Goal: Task Accomplishment & Management: Manage account settings

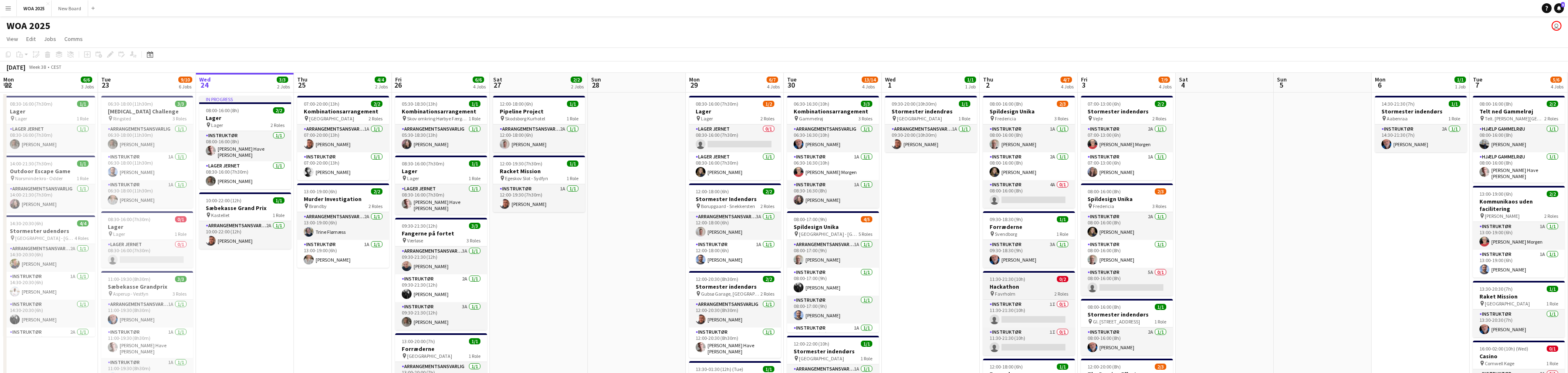
scroll to position [0, 195]
click at [1020, 284] on h3 "Hackathon" at bounding box center [1030, 286] width 92 height 8
click at [1022, 285] on h3 "Hackathon" at bounding box center [1030, 287] width 90 height 8
click at [1022, 285] on h3 "Hackathon" at bounding box center [1030, 286] width 92 height 8
click at [110, 55] on icon at bounding box center [110, 55] width 5 height 5
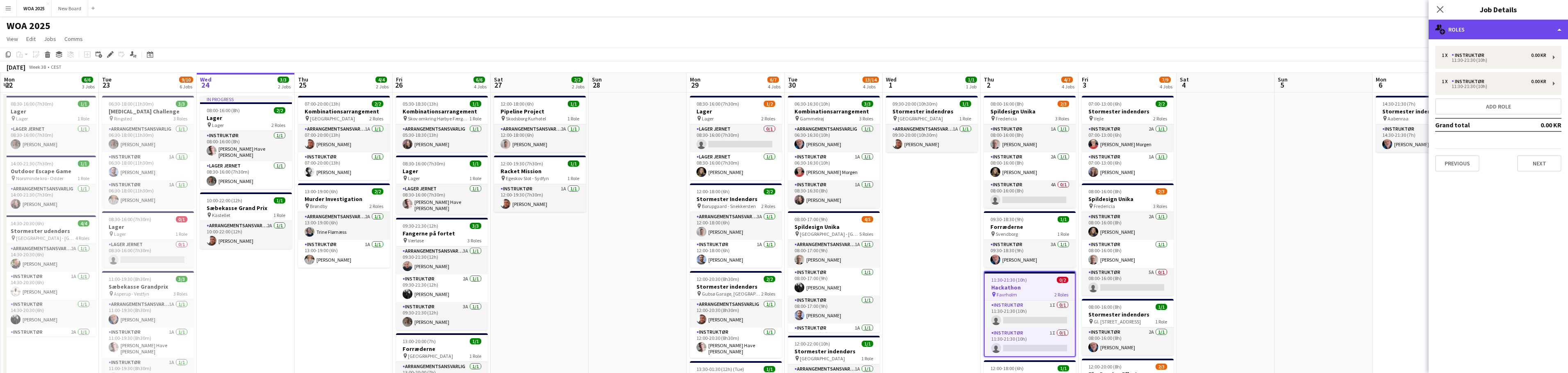
click at [1535, 23] on div "multiple-users-add Roles" at bounding box center [1498, 29] width 139 height 20
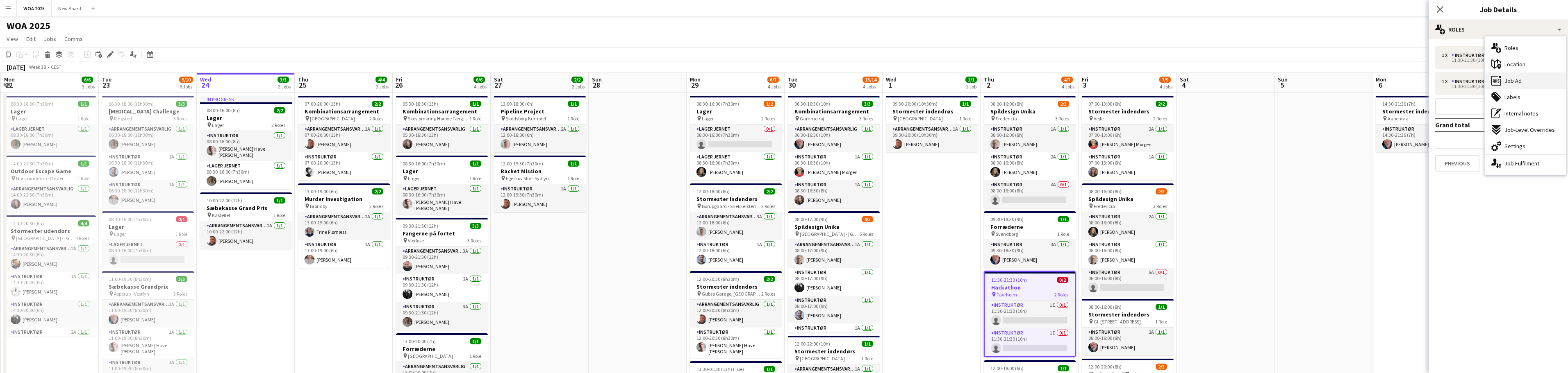
click at [1530, 84] on div "ads-window Job Ad" at bounding box center [1525, 81] width 81 height 16
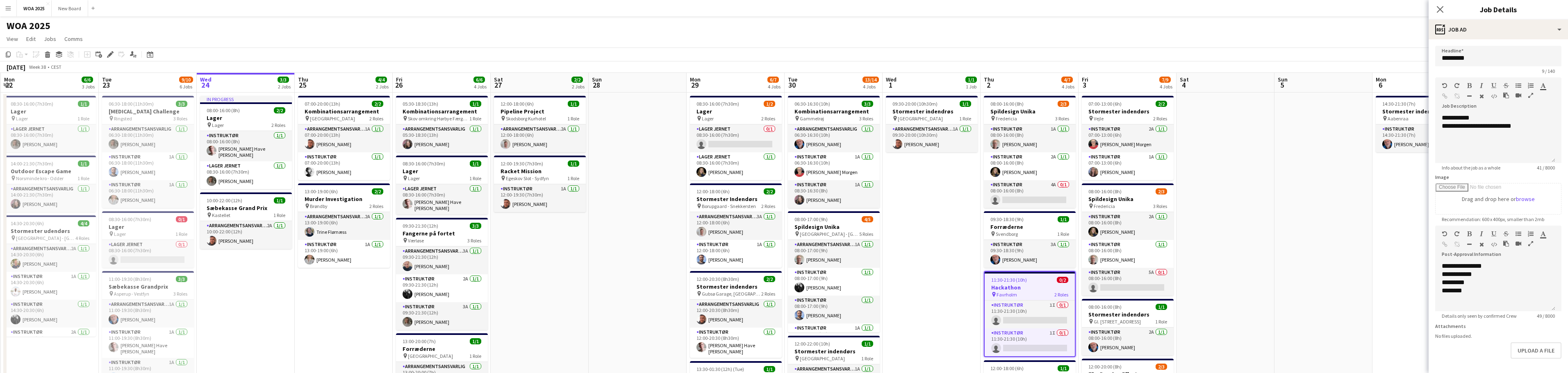
scroll to position [32, 0]
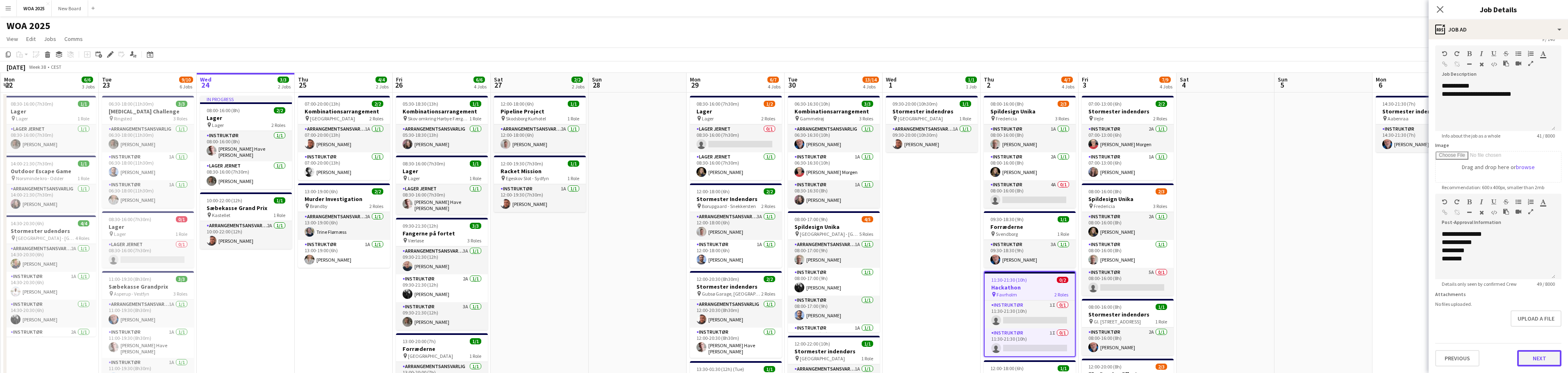
click at [1545, 353] on button "Next" at bounding box center [1539, 358] width 45 height 16
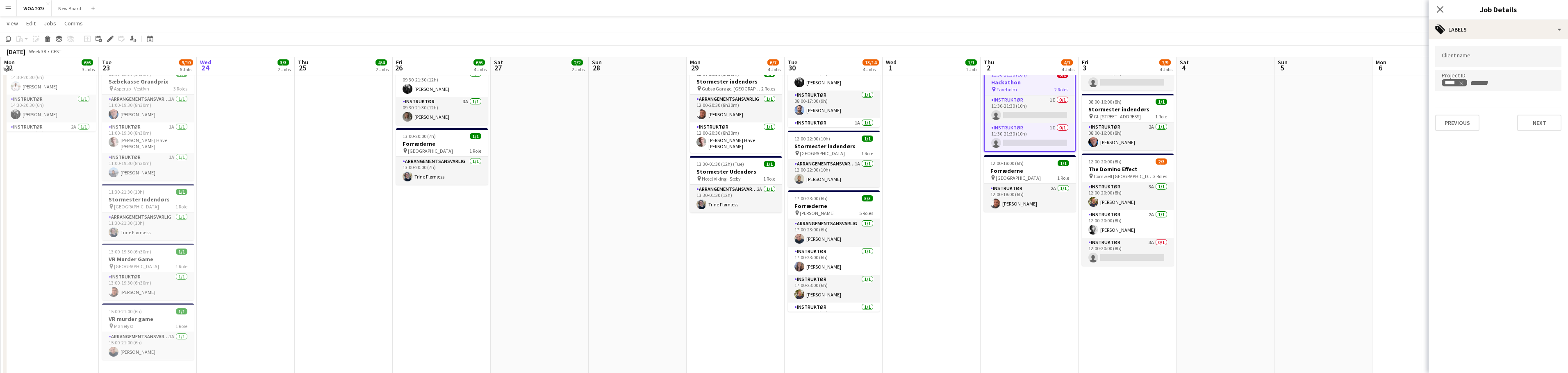
scroll to position [205, 0]
click at [1533, 124] on button "Next" at bounding box center [1539, 123] width 45 height 16
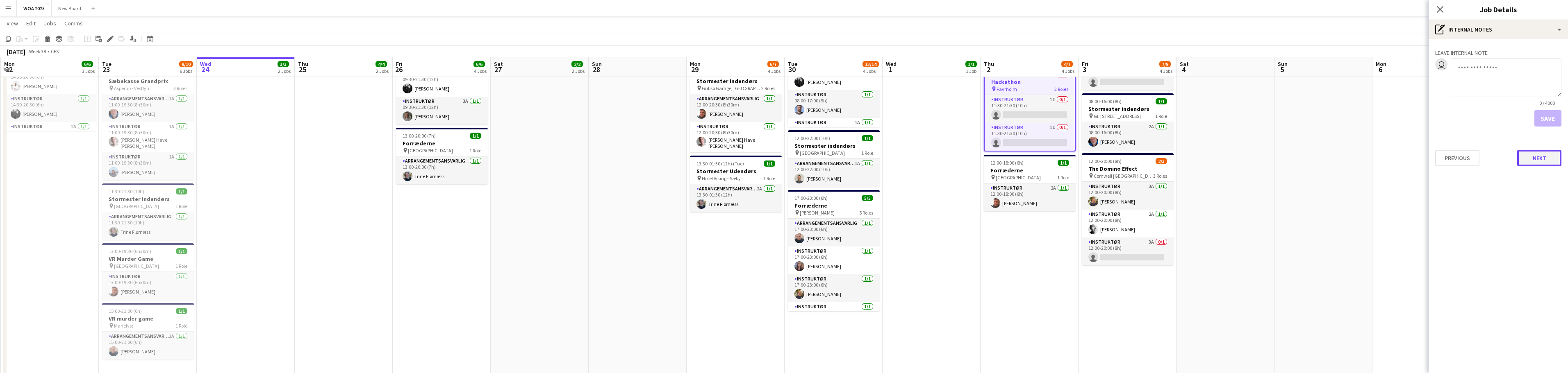
click at [1539, 166] on button "Next" at bounding box center [1539, 158] width 45 height 16
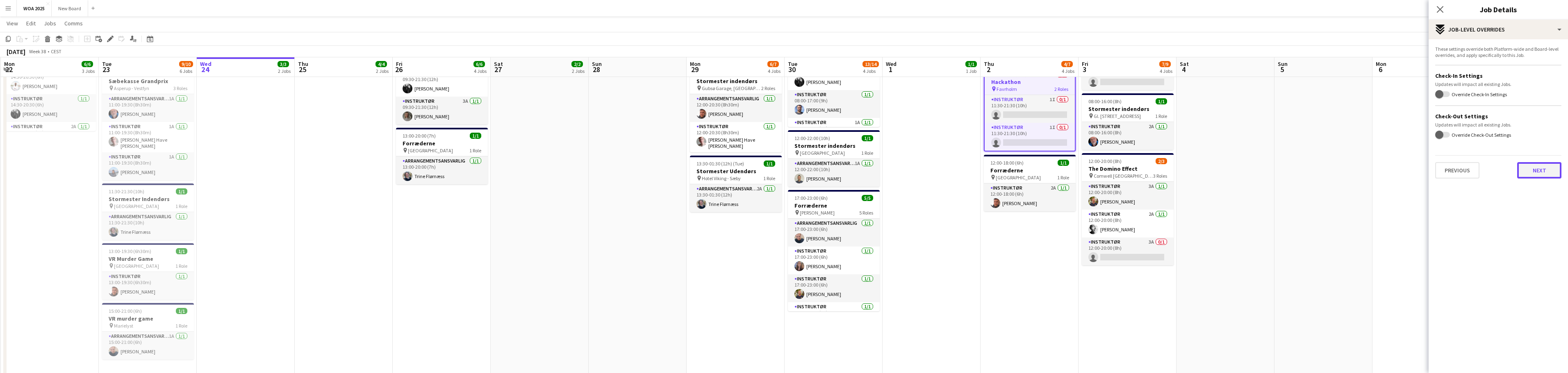
click at [1538, 168] on button "Next" at bounding box center [1539, 170] width 45 height 16
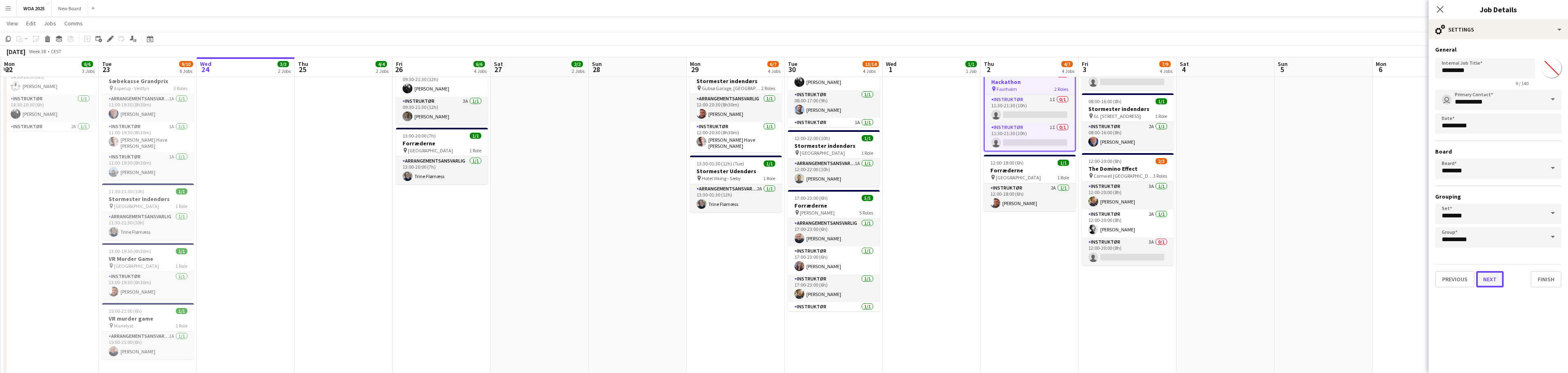
click at [1500, 283] on button "Next" at bounding box center [1490, 279] width 27 height 16
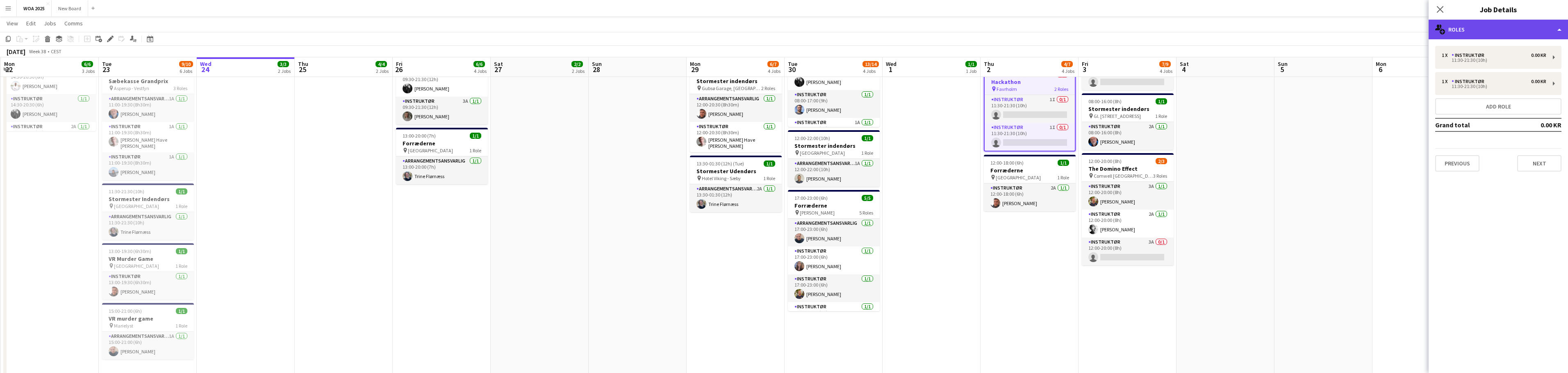
click at [1497, 28] on div "multiple-users-add Roles" at bounding box center [1498, 29] width 139 height 20
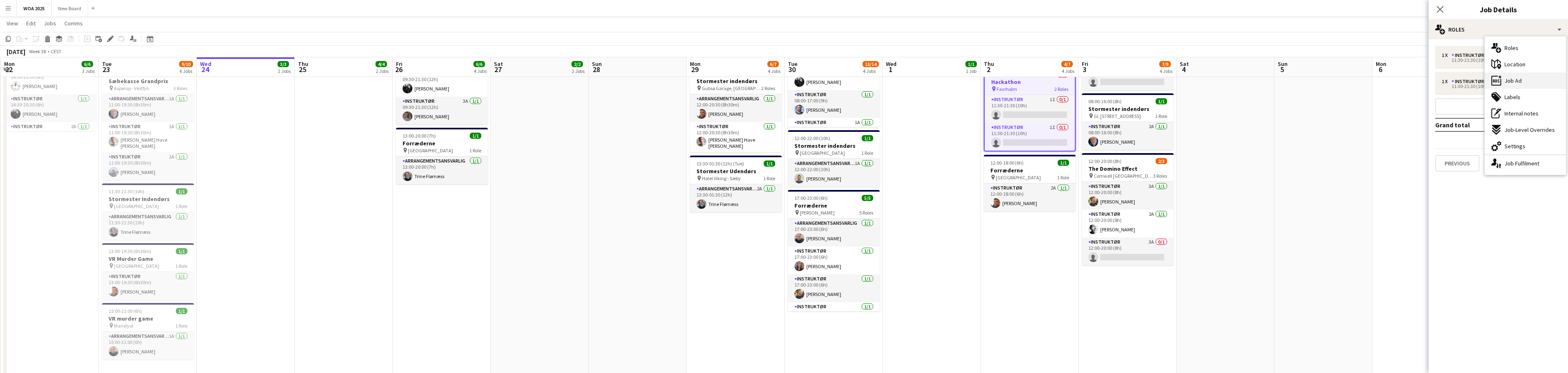
click at [1515, 79] on span "Job Ad" at bounding box center [1512, 80] width 17 height 8
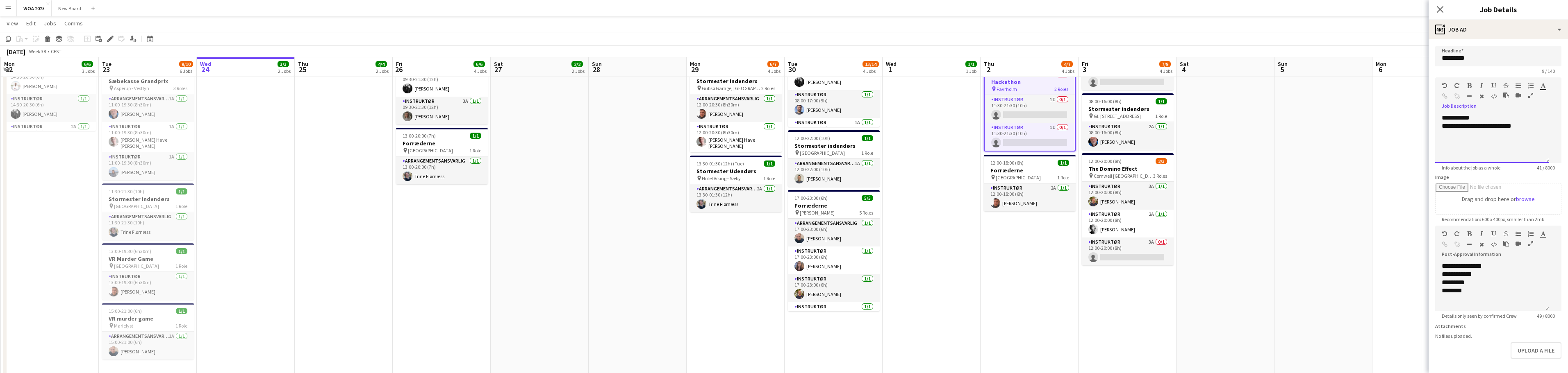
click at [1515, 79] on div "default Heading 1 Heading 2 Heading 3 Heading 4 Heading 5 Heading 6 Heading 7 P…" at bounding box center [1498, 92] width 126 height 31
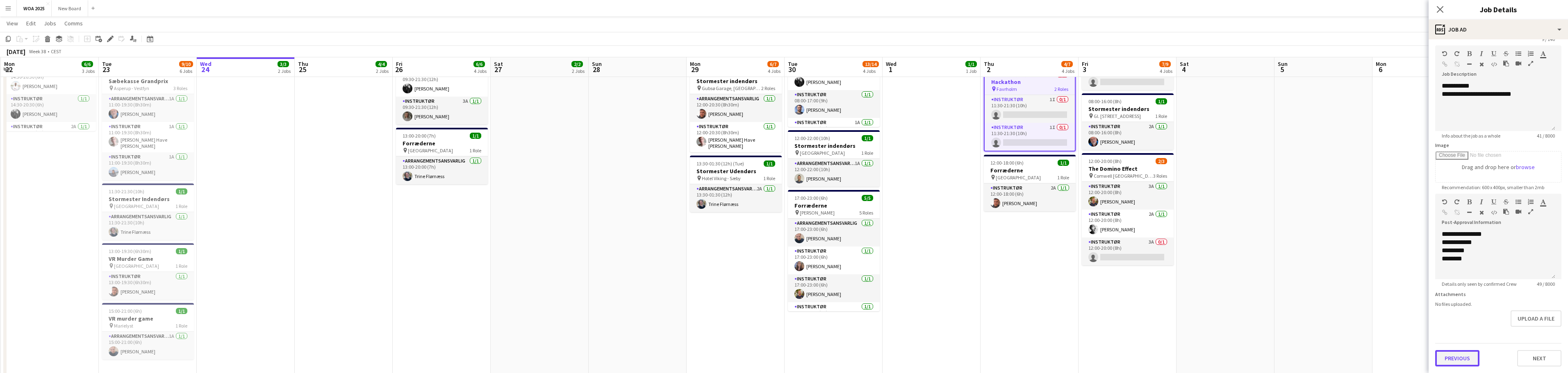
scroll to position [32, 0]
click at [1467, 333] on form "**********" at bounding box center [1498, 190] width 139 height 352
click at [1465, 357] on button "Previous" at bounding box center [1457, 358] width 45 height 16
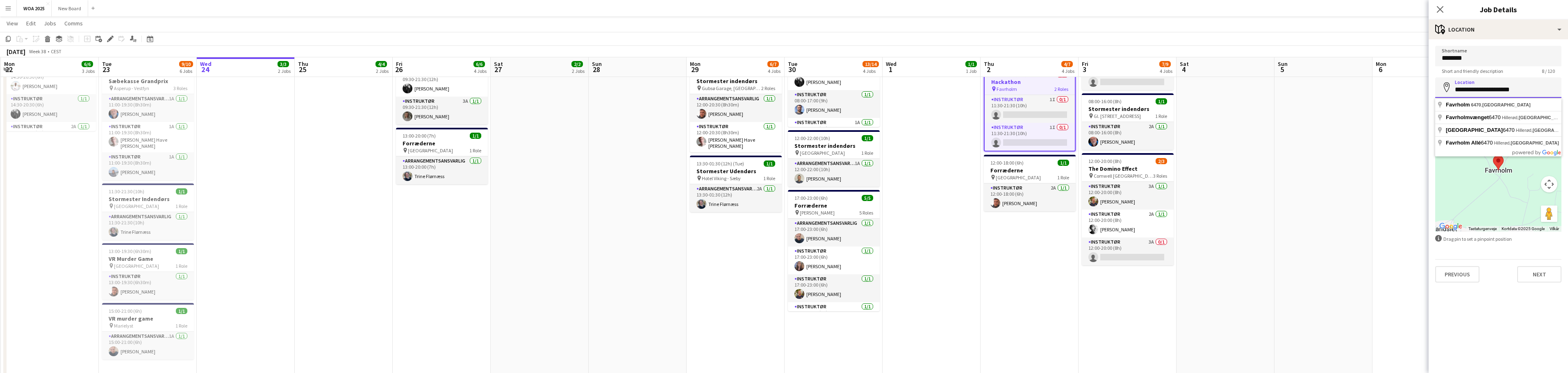
drag, startPoint x: 1530, startPoint y: 89, endPoint x: 1449, endPoint y: 93, distance: 81.1
click at [1449, 93] on input "**********" at bounding box center [1498, 88] width 126 height 21
type input "**********"
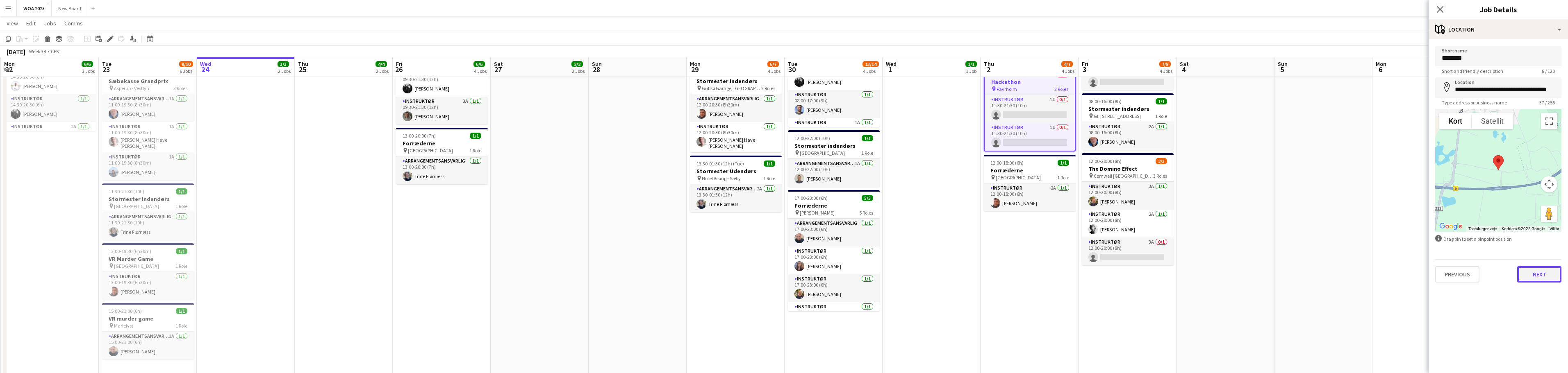
click at [1545, 278] on button "Next" at bounding box center [1539, 274] width 45 height 16
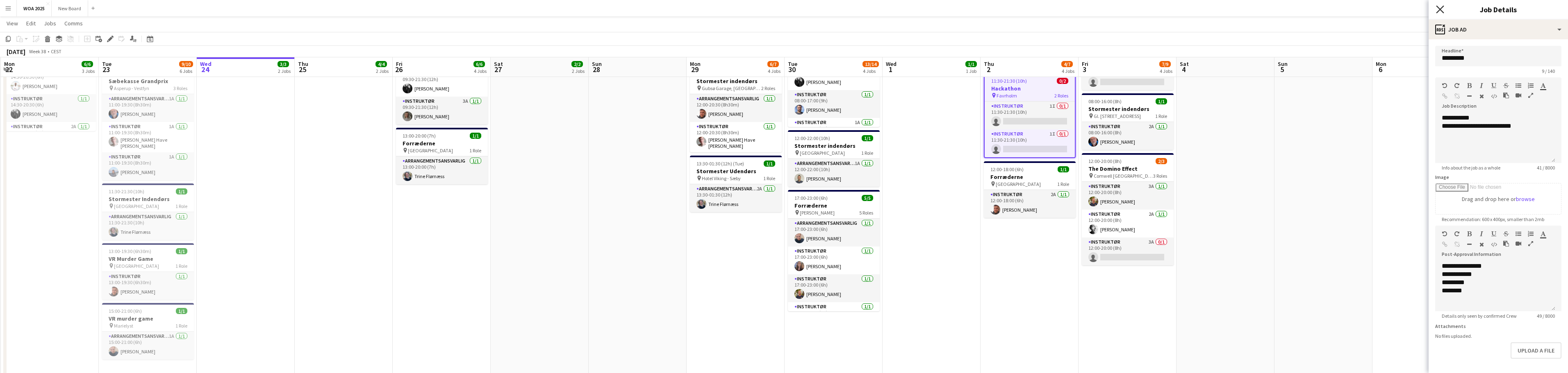
click at [1443, 10] on icon "Close pop-in" at bounding box center [1439, 9] width 8 height 8
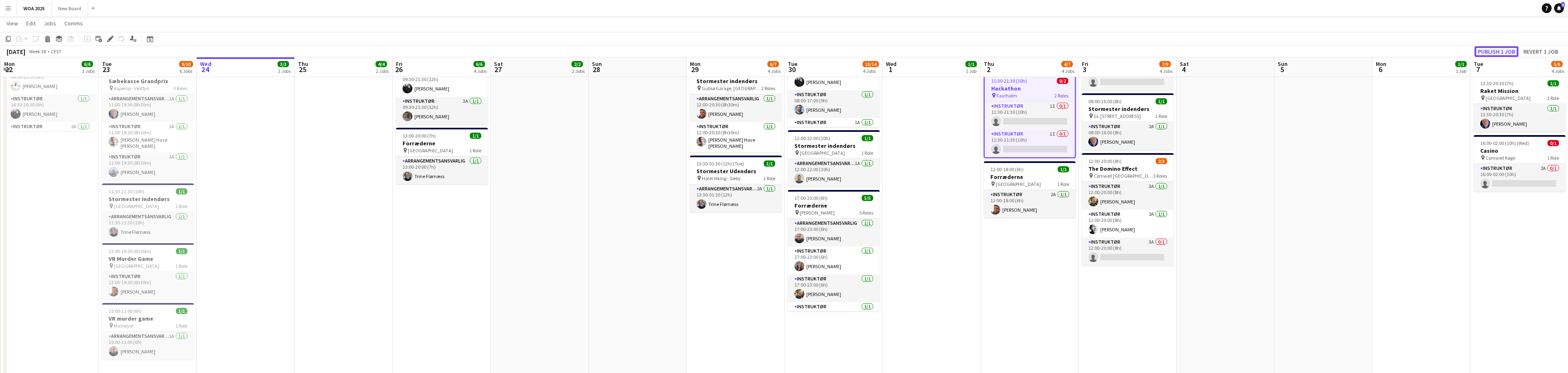
click at [1494, 50] on button "Publish 1 job" at bounding box center [1497, 52] width 44 height 11
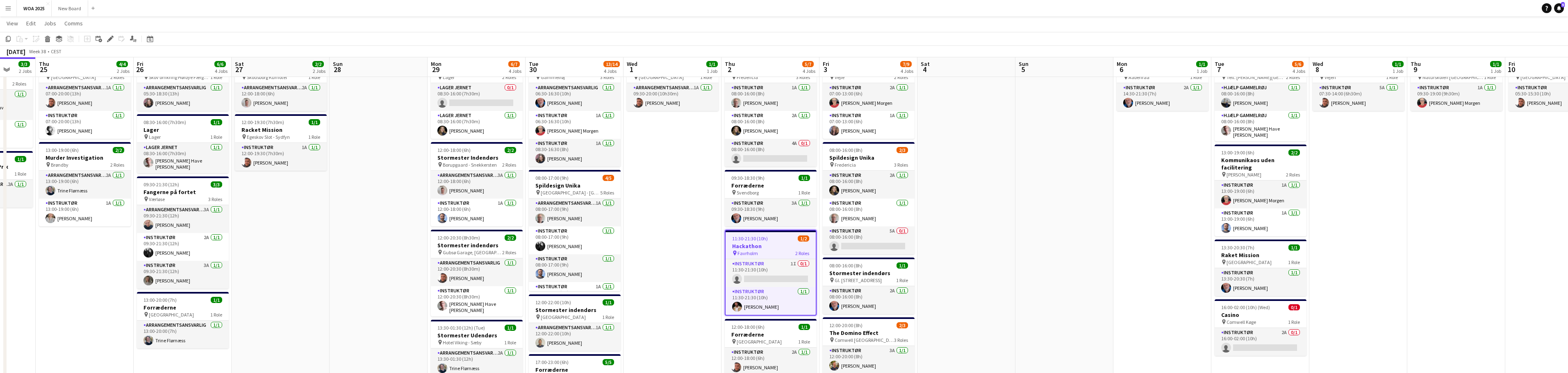
scroll to position [0, 295]
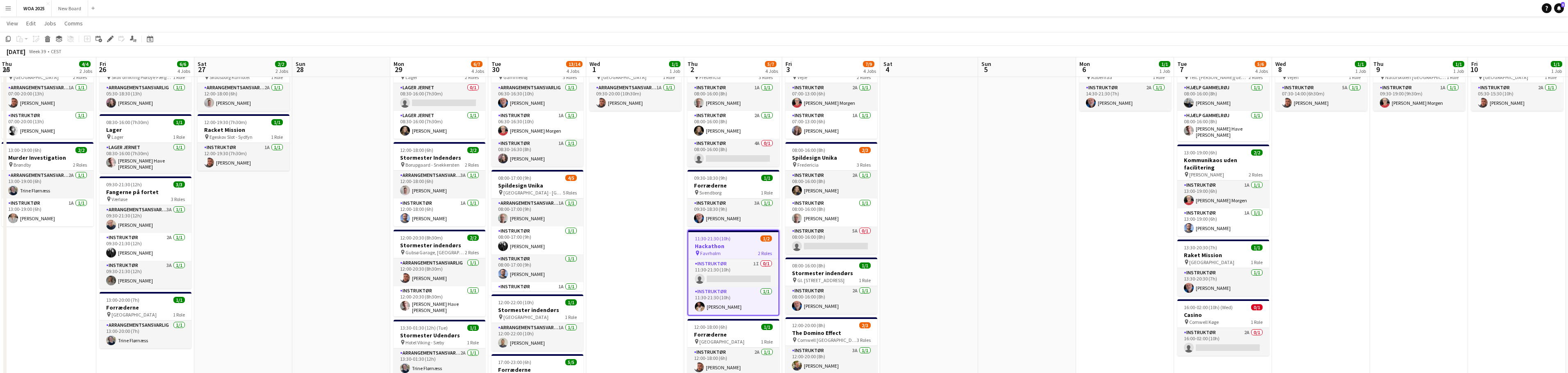
drag, startPoint x: 1358, startPoint y: 237, endPoint x: 1102, endPoint y: 243, distance: 256.1
click at [1102, 243] on app-calendar-viewport "Mon 22 6/6 3 Jobs Tue 23 9/10 6 Jobs Wed 24 3/3 2 Jobs Thu 25 4/4 2 Jobs Fri 26…" at bounding box center [784, 270] width 1568 height 557
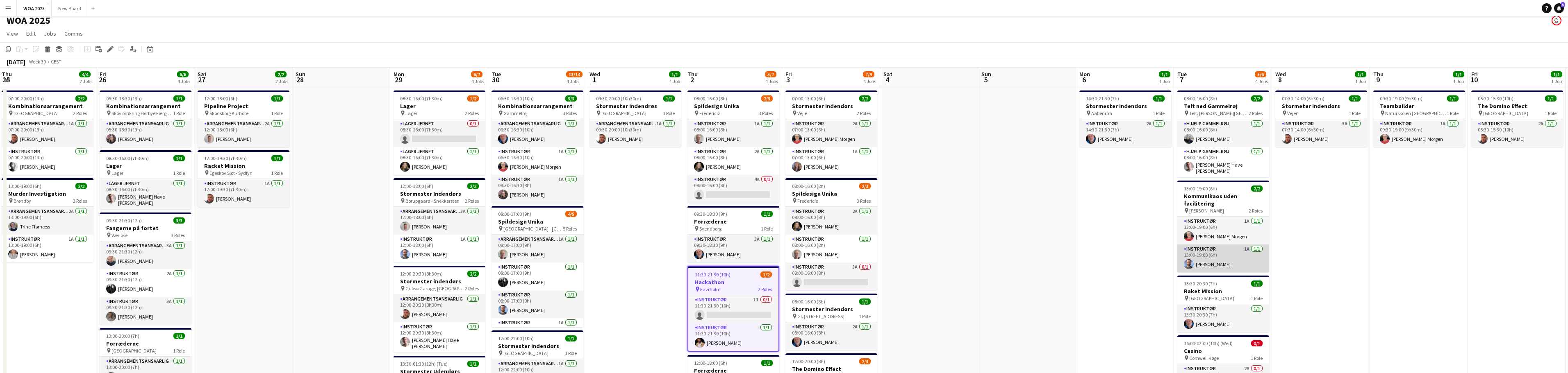
scroll to position [0, 0]
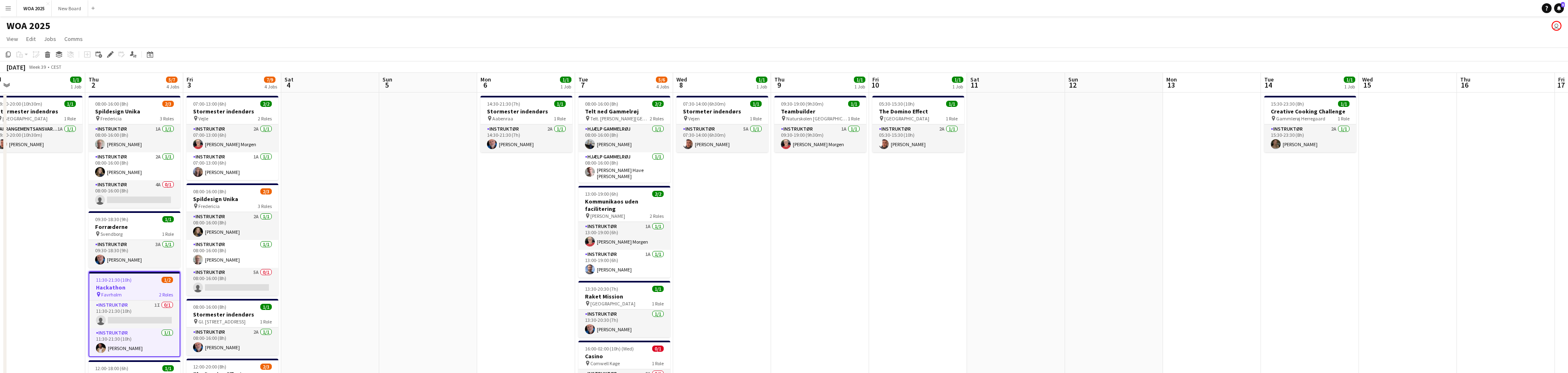
drag, startPoint x: 1438, startPoint y: 239, endPoint x: 839, endPoint y: 239, distance: 599.0
click at [839, 239] on app-calendar-viewport "Sun 28 Mon 29 6/7 4 Jobs Tue 30 13/14 4 Jobs Wed 1 1/1 1 Job Thu 2 5/7 4 Jobs F…" at bounding box center [784, 331] width 1568 height 517
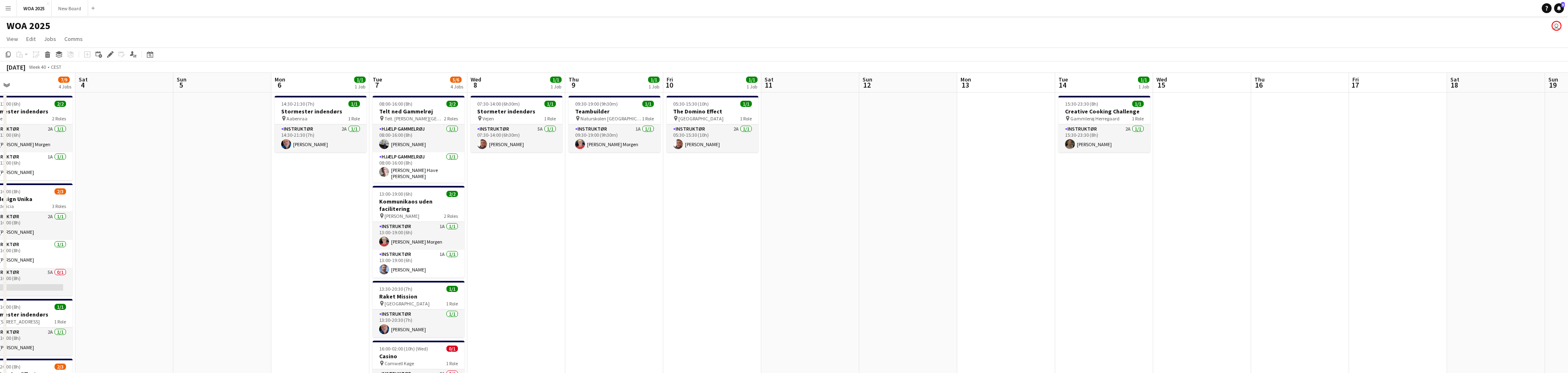
drag, startPoint x: 1097, startPoint y: 263, endPoint x: 794, endPoint y: 251, distance: 303.2
click at [786, 253] on app-calendar-viewport "Wed 1 1/1 1 Job Thu 2 5/7 4 Jobs Fri 3 7/9 4 Jobs Sat 4 Sun 5 Mon 6 1/1 1 Job T…" at bounding box center [784, 331] width 1568 height 517
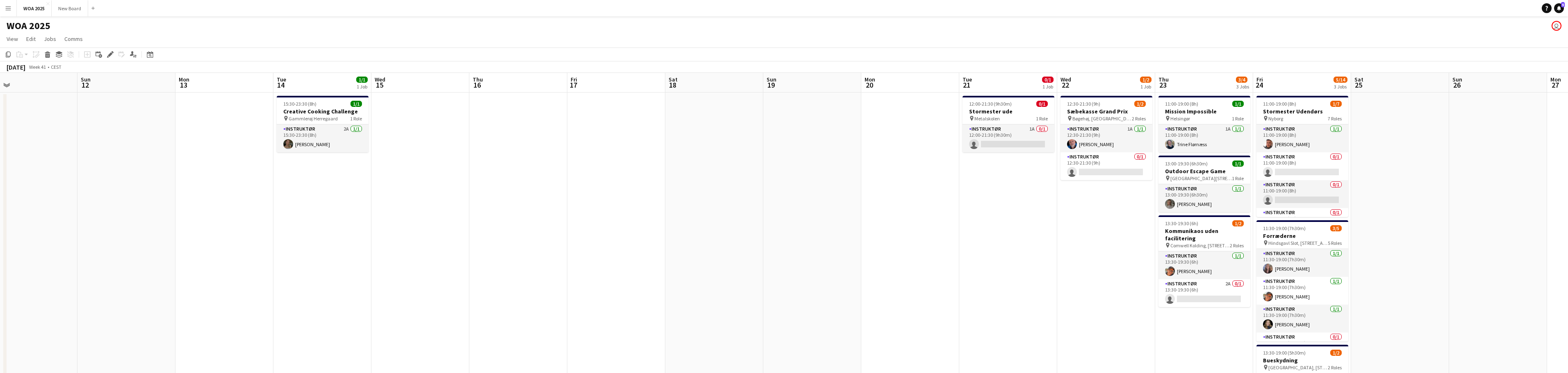
scroll to position [0, 254]
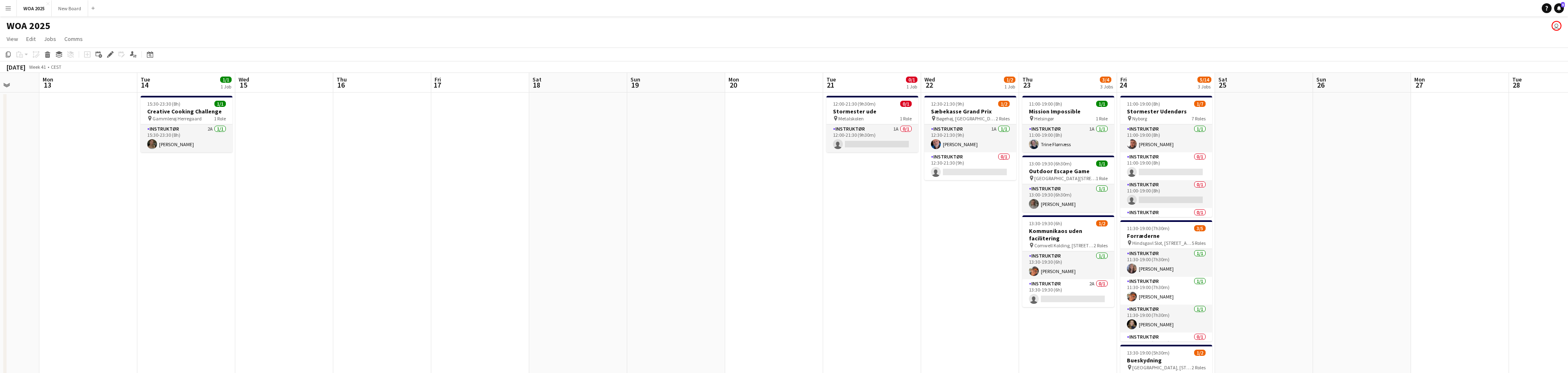
drag, startPoint x: 1438, startPoint y: 279, endPoint x: 813, endPoint y: 218, distance: 628.0
click at [813, 218] on app-calendar-viewport "Fri 10 1/1 1 Job Sat 11 Sun 12 Mon 13 Tue 14 1/1 1 Job Wed 15 Thu 16 Fri 17 Sat…" at bounding box center [784, 331] width 1568 height 517
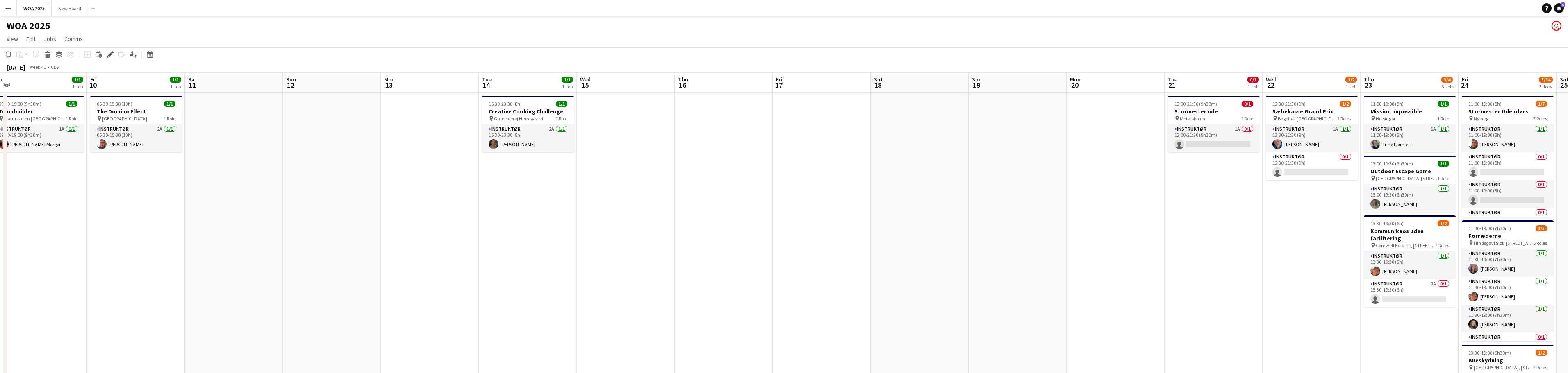
scroll to position [0, 199]
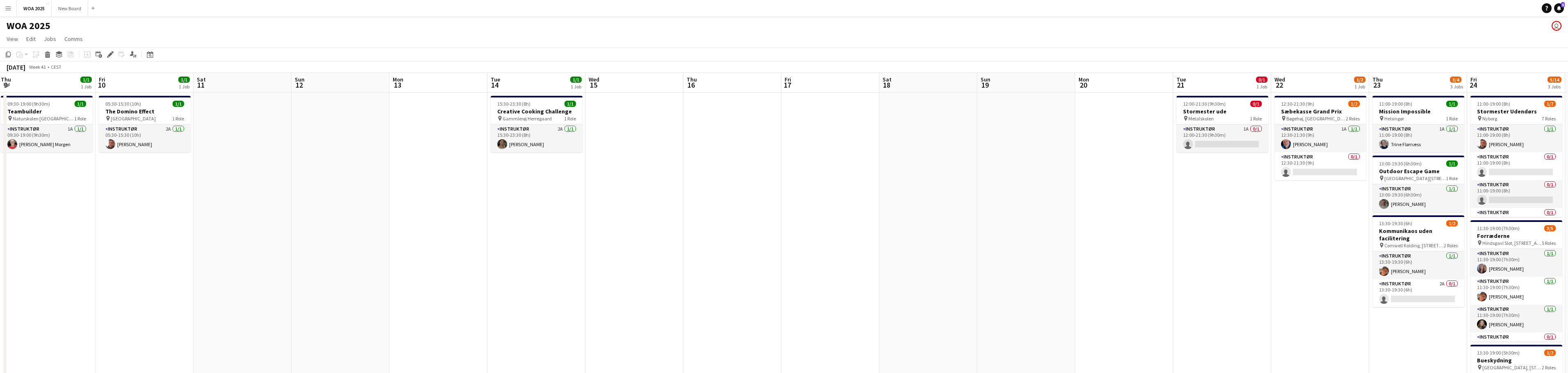
drag, startPoint x: 848, startPoint y: 222, endPoint x: 1198, endPoint y: 249, distance: 351.0
click at [1198, 249] on app-calendar-viewport "Tue 7 5/6 4 Jobs Wed 8 1/1 1 Job Thu 9 1/1 1 Job Fri 10 1/1 1 Job Sat 11 Sun 12…" at bounding box center [784, 331] width 1568 height 517
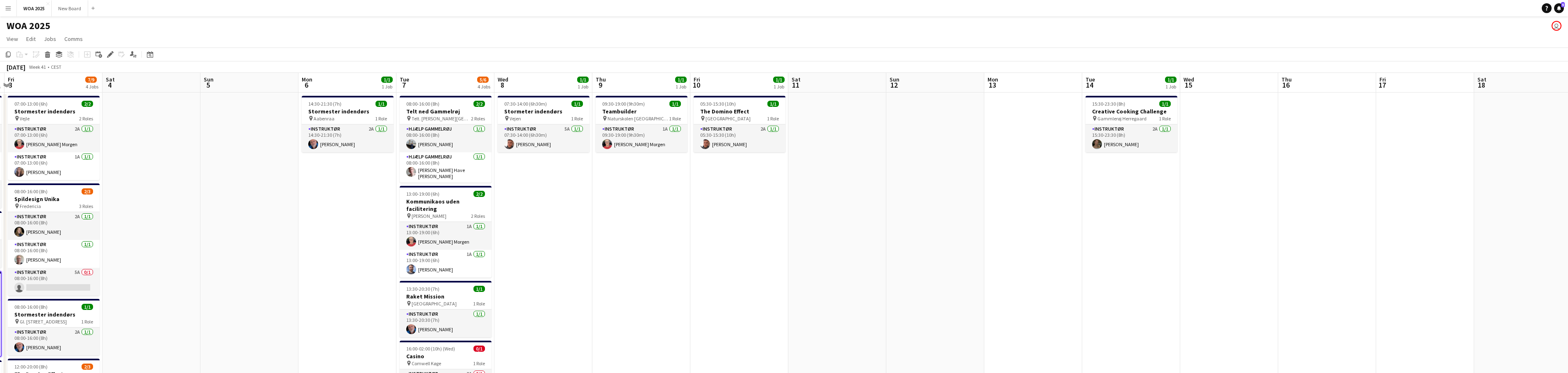
drag, startPoint x: 608, startPoint y: 240, endPoint x: 859, endPoint y: 231, distance: 251.2
click at [1081, 231] on app-calendar-viewport "Wed 1 1/1 1 Job Thu 2 5/7 4 Jobs Fri 3 7/9 4 Jobs Sat 4 Sun 5 Mon 6 1/1 1 Job T…" at bounding box center [784, 331] width 1568 height 517
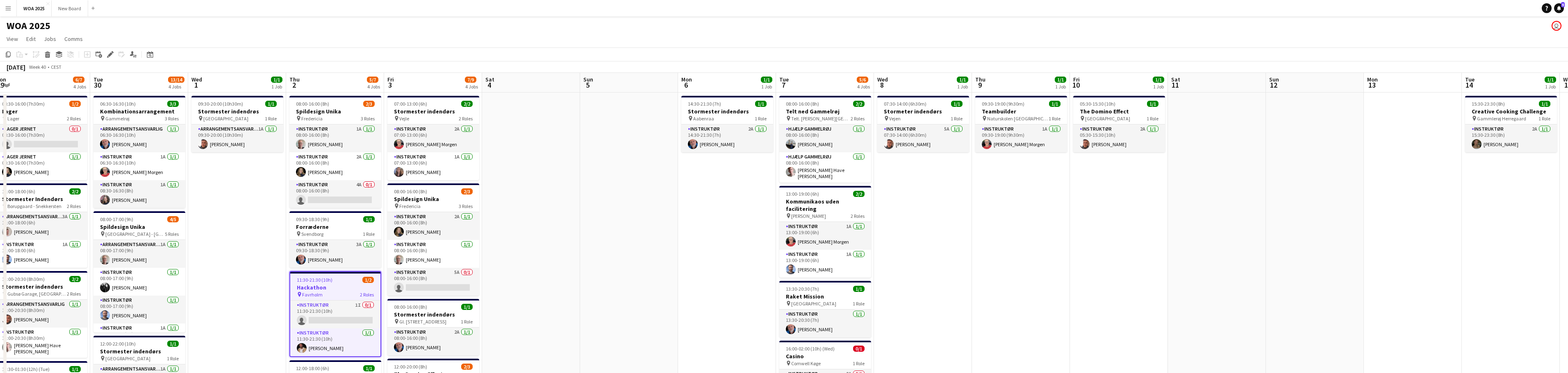
drag, startPoint x: 509, startPoint y: 248, endPoint x: 1010, endPoint y: 249, distance: 501.0
click at [1010, 249] on app-calendar-viewport "Sat 27 2/2 2 Jobs Sun 28 Mon 29 6/7 4 Jobs Tue 30 13/14 4 Jobs Wed 1 1/1 1 Job …" at bounding box center [784, 331] width 1568 height 517
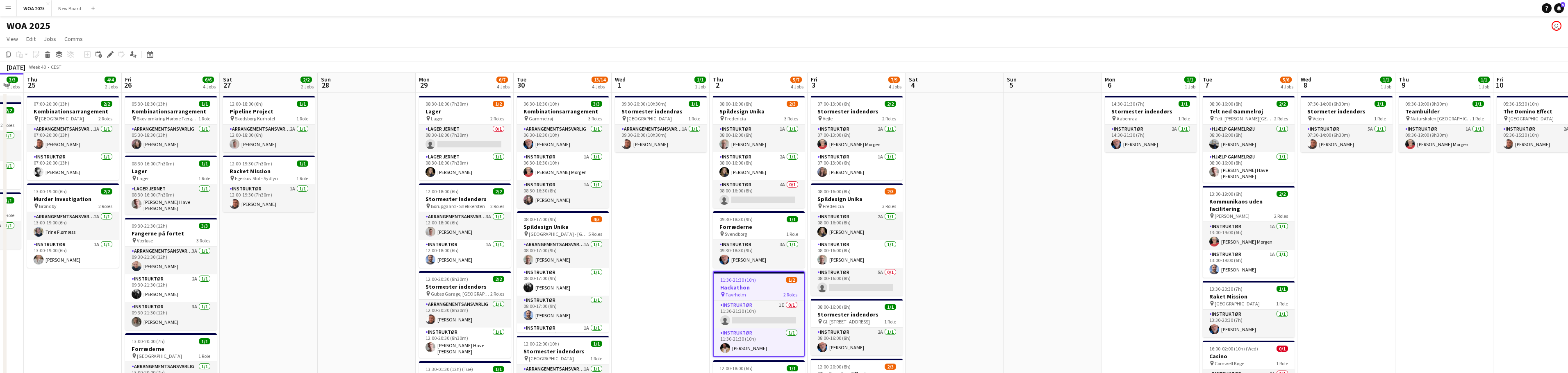
drag, startPoint x: 666, startPoint y: 219, endPoint x: 917, endPoint y: 230, distance: 251.2
click at [934, 227] on app-calendar-viewport "Tue 23 9/10 6 Jobs Wed 24 3/3 2 Jobs Thu 25 4/4 2 Jobs Fri 26 6/6 4 Jobs Sat 27…" at bounding box center [784, 331] width 1568 height 517
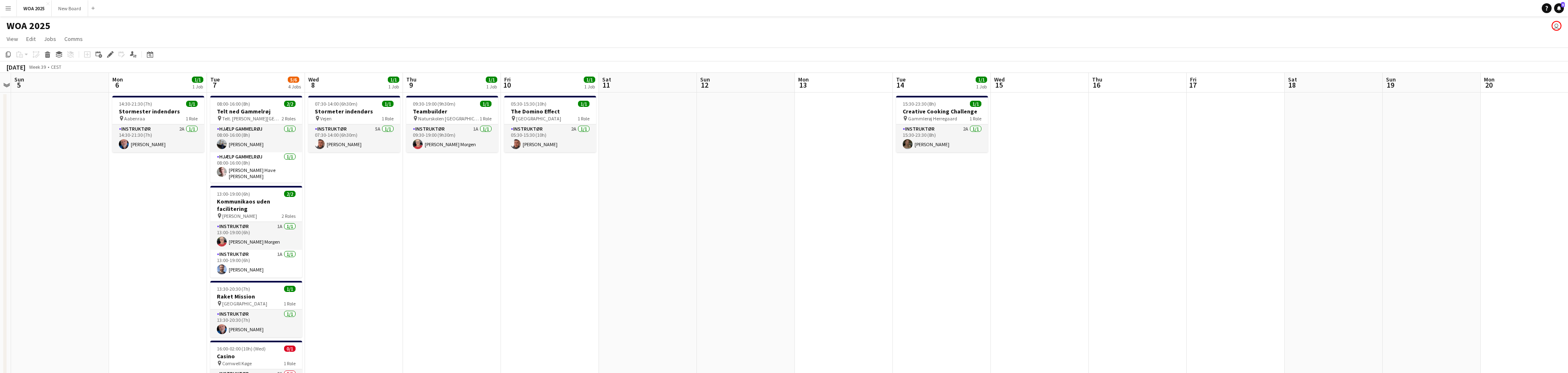
drag, startPoint x: 994, startPoint y: 229, endPoint x: 0, endPoint y: 148, distance: 997.3
click at [0, 148] on app-calendar-viewport "Thu 2 5/7 4 Jobs Fri 3 7/9 4 Jobs Sat 4 Sun 5 Mon 6 1/1 1 Job Tue 7 5/6 4 Jobs …" at bounding box center [784, 331] width 1568 height 517
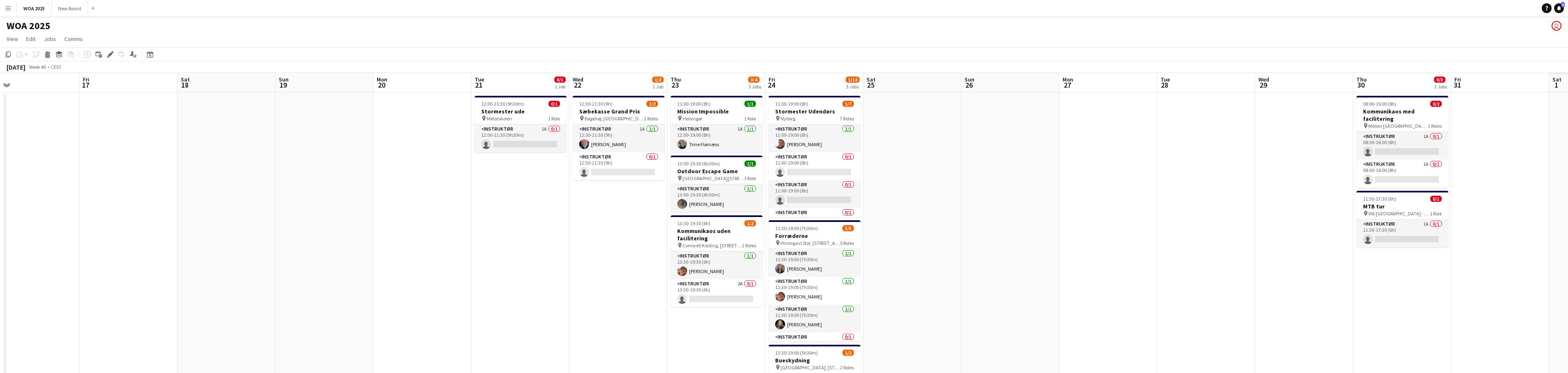
scroll to position [0, 298]
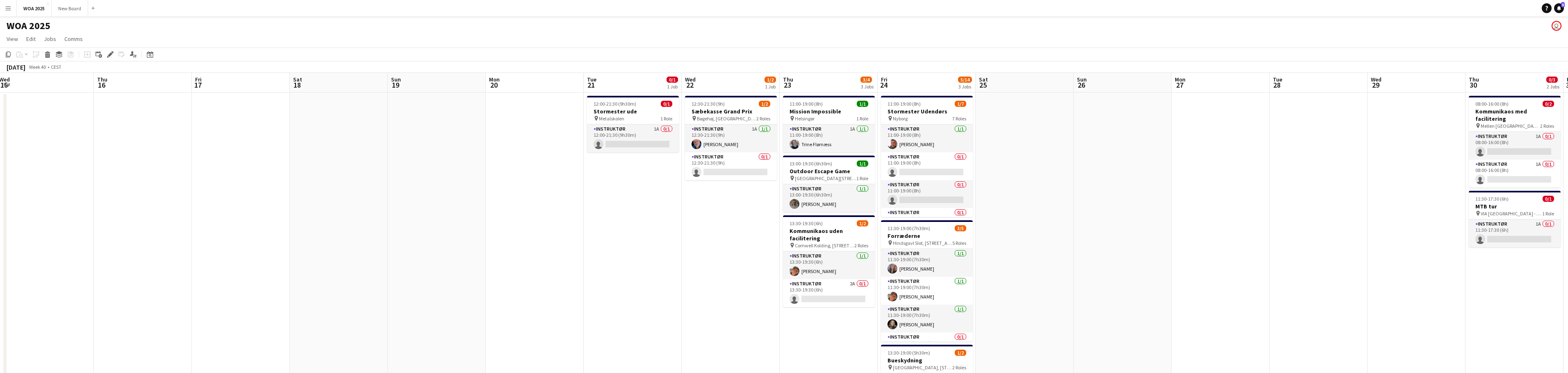
drag, startPoint x: 1120, startPoint y: 229, endPoint x: 125, endPoint y: 160, distance: 997.4
click at [125, 160] on app-calendar-viewport "Sun 12 Mon 13 Tue 14 1/1 1 Job Wed 15 Thu 16 Fri 17 Sat 18 Sun 19 Mon 20 Tue 21…" at bounding box center [784, 331] width 1568 height 517
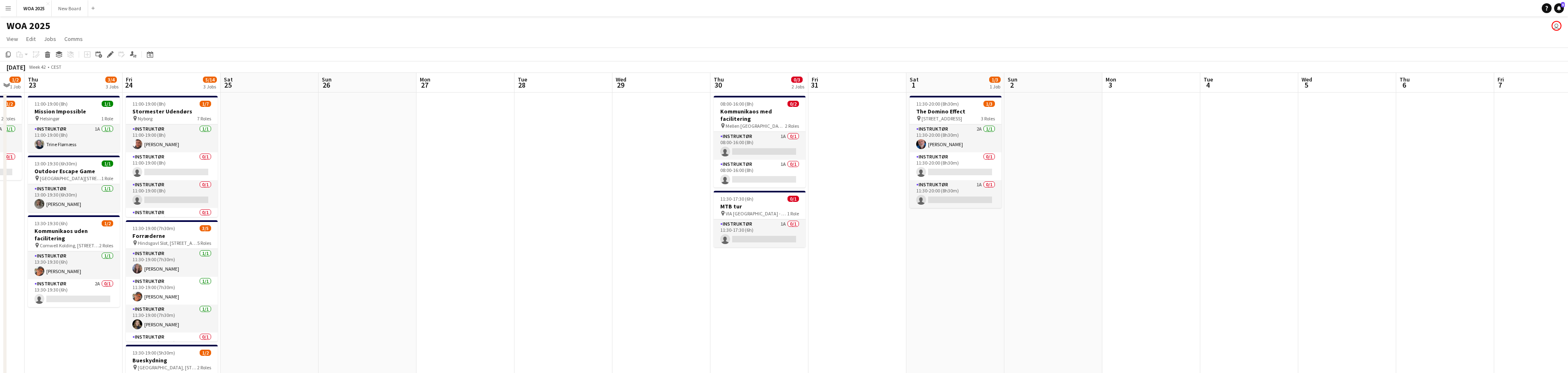
scroll to position [0, 418]
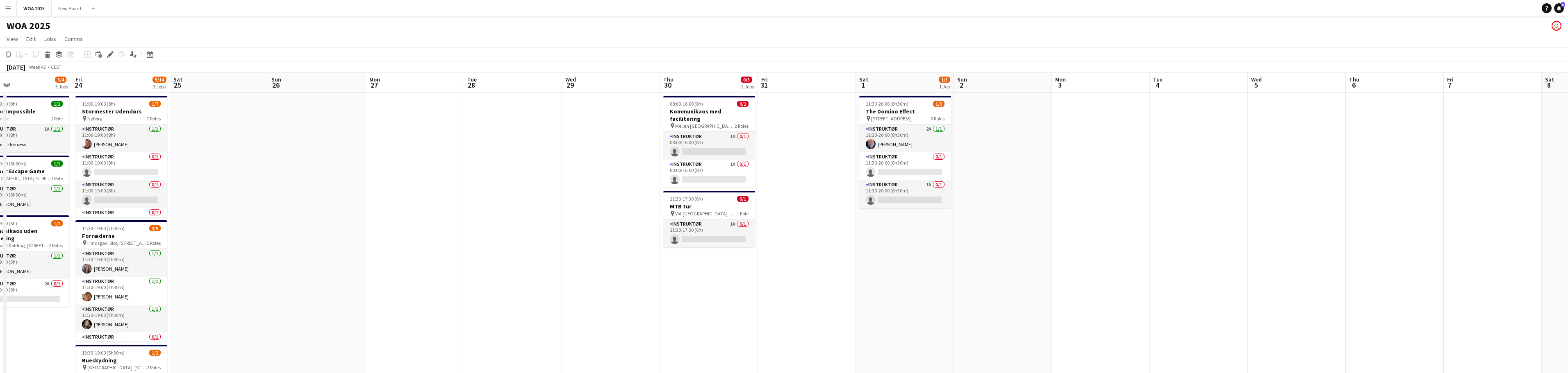
drag, startPoint x: 1360, startPoint y: 238, endPoint x: 581, endPoint y: 204, distance: 779.7
click at [581, 204] on app-calendar-viewport "Sun 19 Mon 20 Tue 21 0/1 1 Job Wed 22 1/2 1 Job Thu 23 3/4 3 Jobs Fri 24 5/14 3…" at bounding box center [784, 331] width 1568 height 517
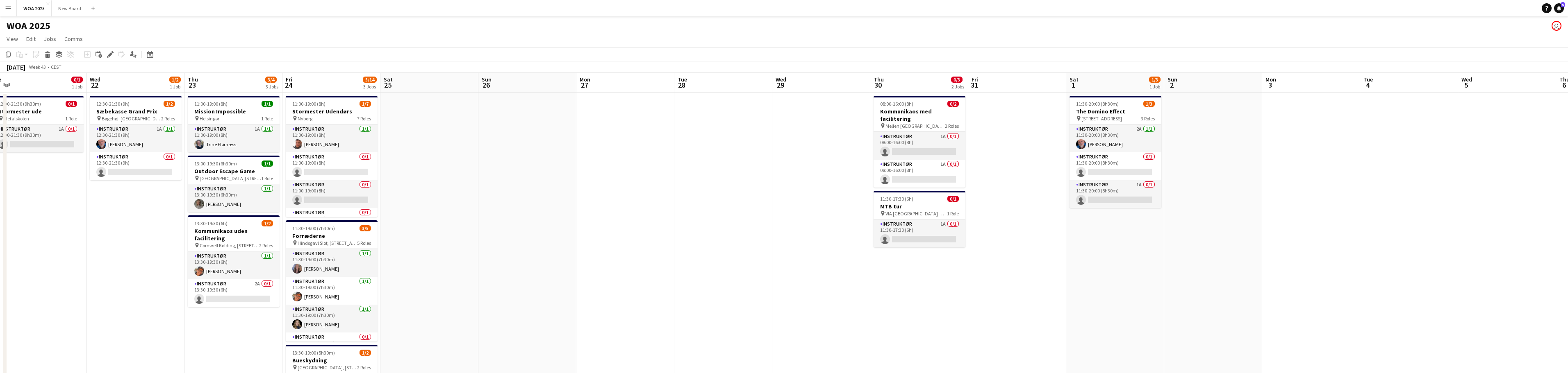
drag, startPoint x: 722, startPoint y: 281, endPoint x: 1231, endPoint y: 218, distance: 512.9
click at [1373, 220] on app-calendar-viewport "Sun 19 Mon 20 Tue 21 0/1 1 Job Wed 22 1/2 1 Job Thu 23 3/4 3 Jobs Fri 24 5/14 3…" at bounding box center [784, 331] width 1568 height 517
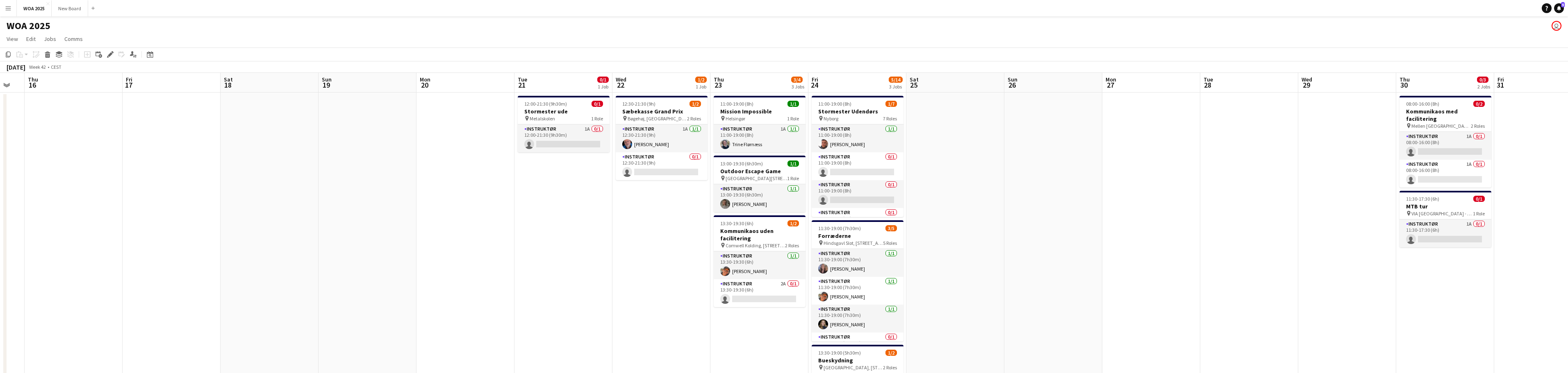
drag, startPoint x: 552, startPoint y: 216, endPoint x: 1175, endPoint y: 214, distance: 623.0
click at [1165, 214] on app-calendar-viewport "Tue 14 1/1 1 Job Wed 15 Thu 16 Fri 17 Sat 18 Sun 19 Mon 20 Tue 21 0/1 1 Job Wed…" at bounding box center [784, 331] width 1568 height 517
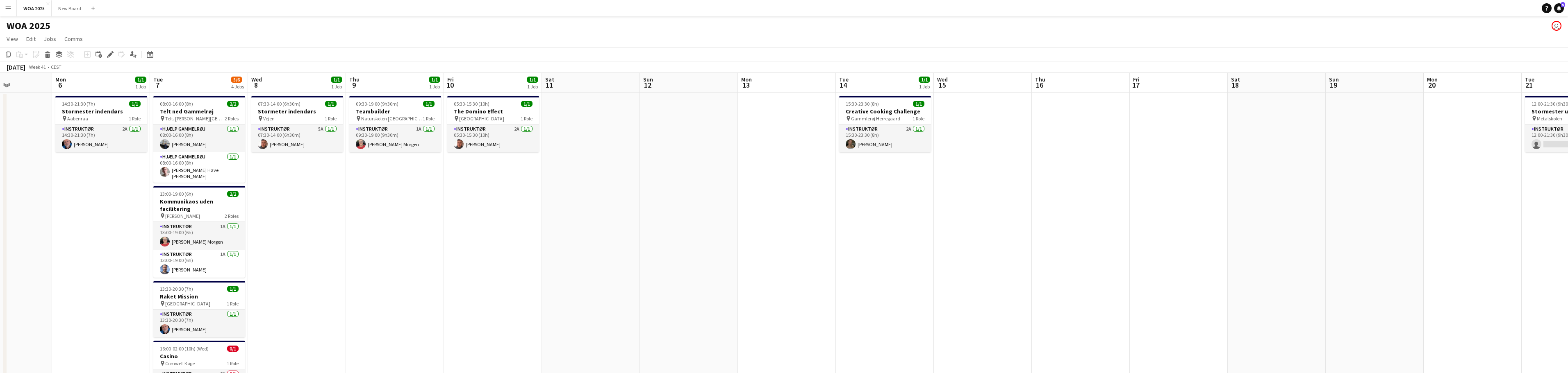
scroll to position [0, 223]
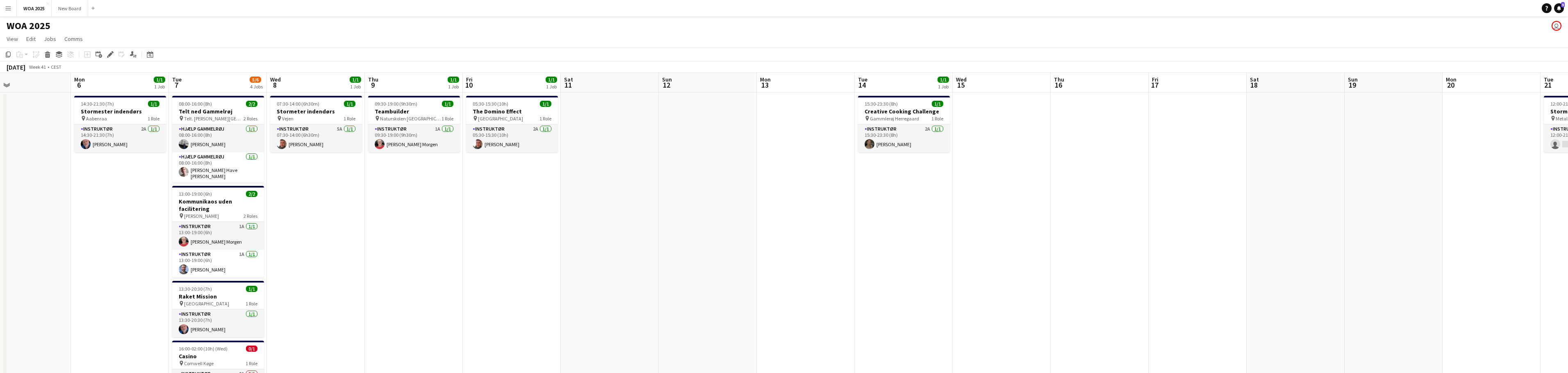
drag, startPoint x: 597, startPoint y: 308, endPoint x: 1083, endPoint y: 315, distance: 486.1
click at [1083, 315] on app-calendar-viewport "Fri 3 7/9 4 Jobs Sat 4 Sun 5 Mon 6 1/1 1 Job Tue 7 5/6 4 Jobs Wed 8 1/1 1 Job T…" at bounding box center [784, 331] width 1568 height 517
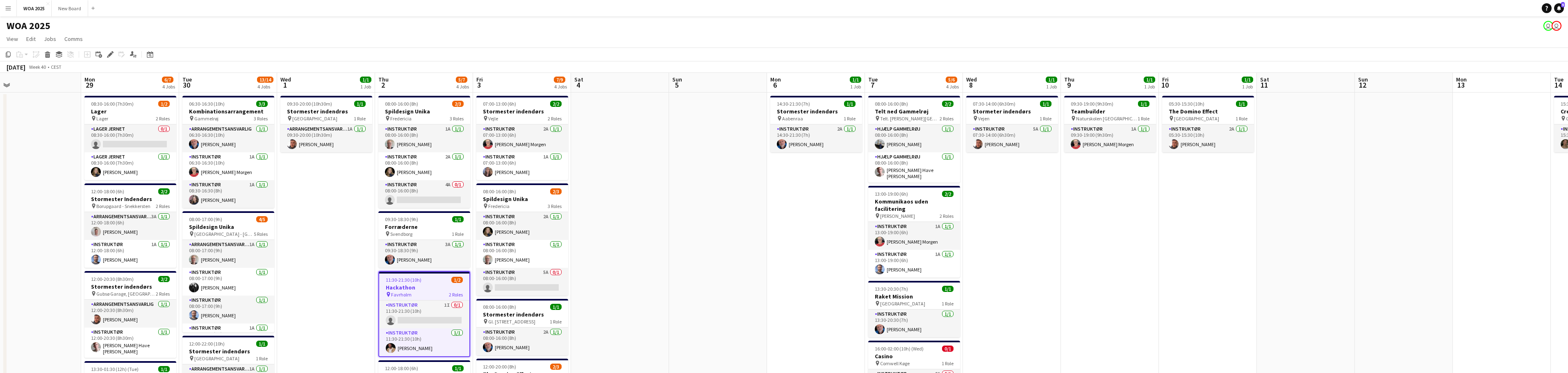
scroll to position [0, 173]
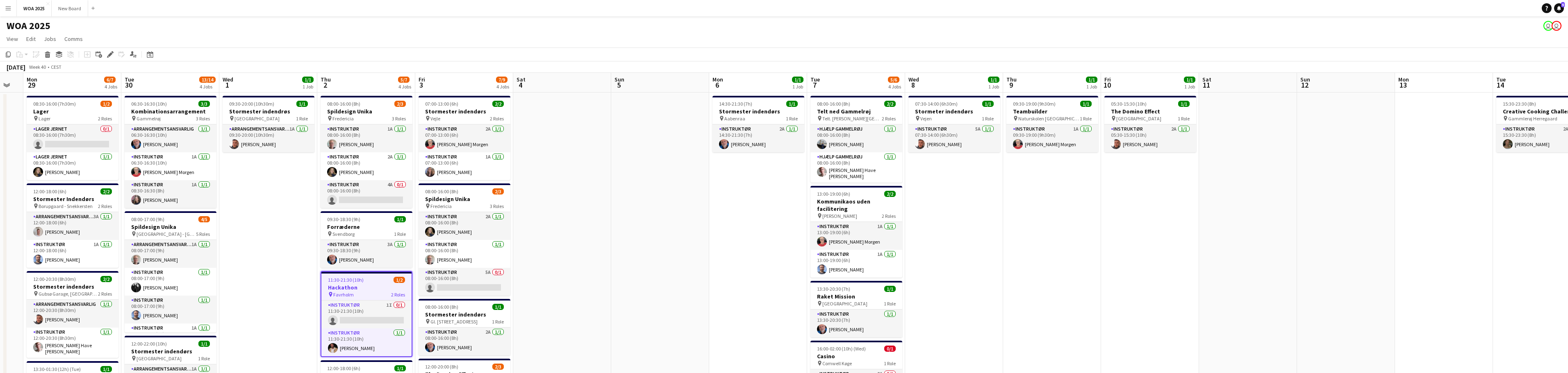
drag, startPoint x: 208, startPoint y: 180, endPoint x: 620, endPoint y: 168, distance: 412.2
click at [620, 168] on app-calendar-viewport "Sat 27 2/2 2 Jobs Sun 28 Mon 29 6/7 4 Jobs Tue 30 13/14 4 Jobs Wed 1 1/1 1 Job …" at bounding box center [784, 331] width 1568 height 517
click at [376, 287] on h3 "Hackathon" at bounding box center [367, 287] width 90 height 8
click at [371, 292] on div "pin Favrholm 2 Roles" at bounding box center [367, 294] width 92 height 7
click at [112, 54] on icon "Edit" at bounding box center [110, 55] width 7 height 7
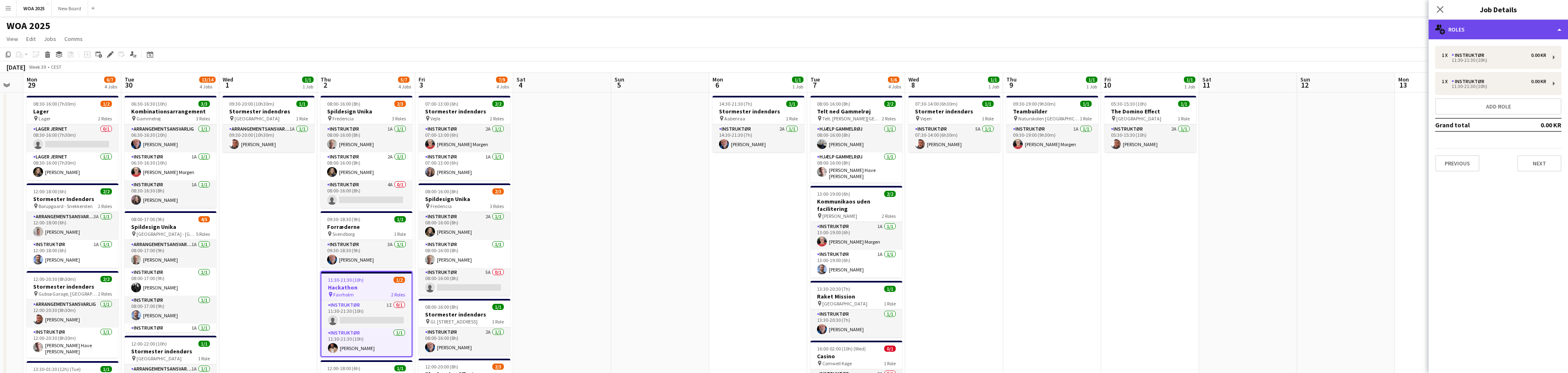
click at [1515, 32] on div "multiple-users-add Roles" at bounding box center [1498, 29] width 139 height 20
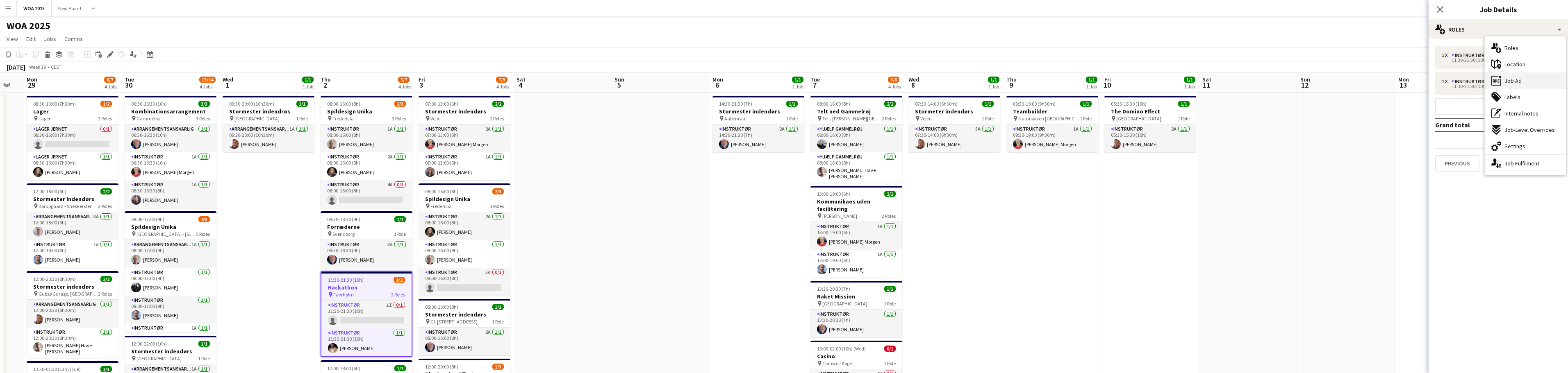
click at [1535, 83] on div "ads-window Job Ad" at bounding box center [1525, 81] width 81 height 16
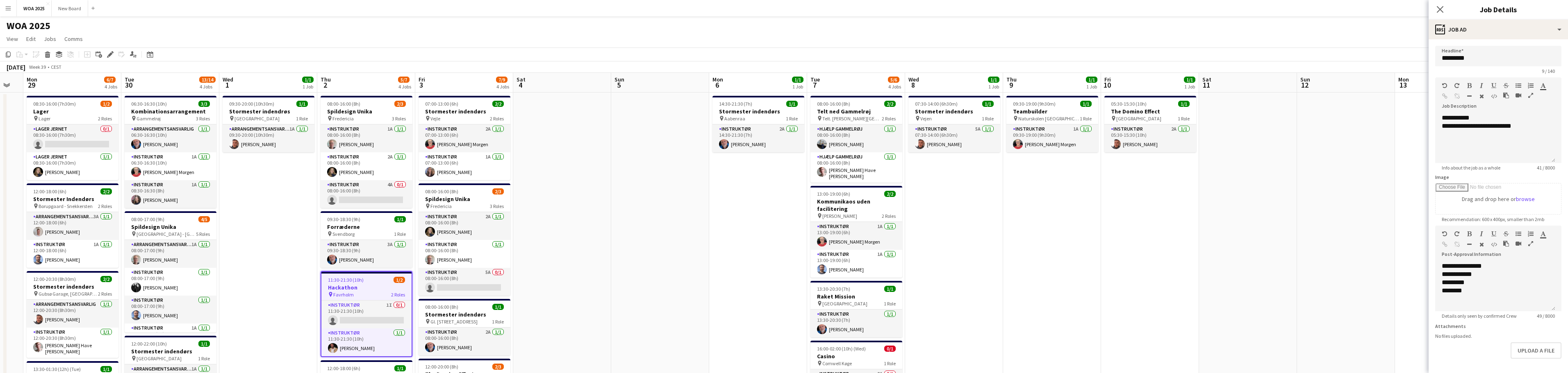
click at [369, 290] on h3 "Hackathon" at bounding box center [367, 287] width 90 height 8
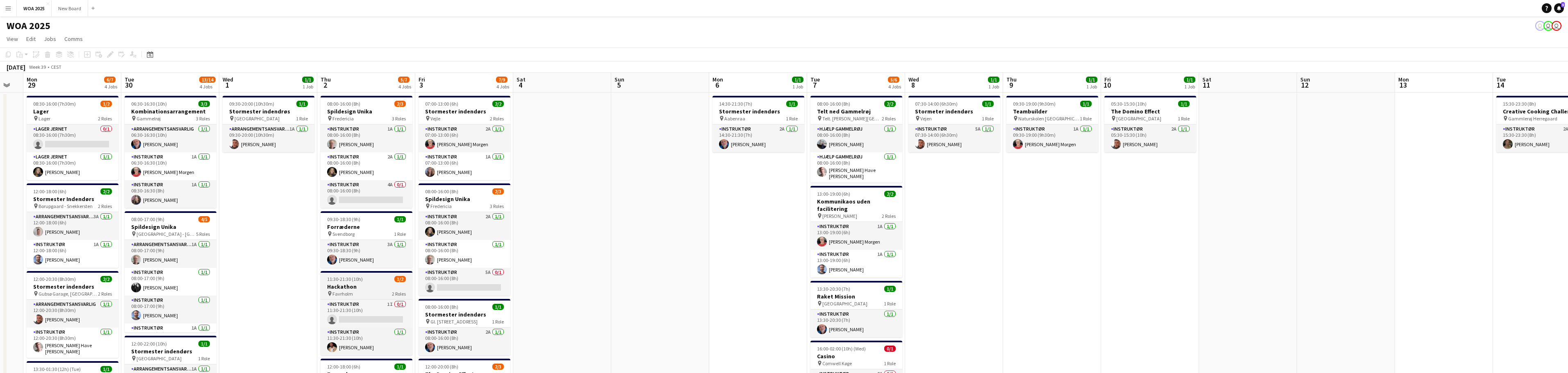
click at [369, 290] on h3 "Hackathon" at bounding box center [367, 286] width 92 height 8
click at [112, 55] on icon "Edit" at bounding box center [110, 55] width 7 height 7
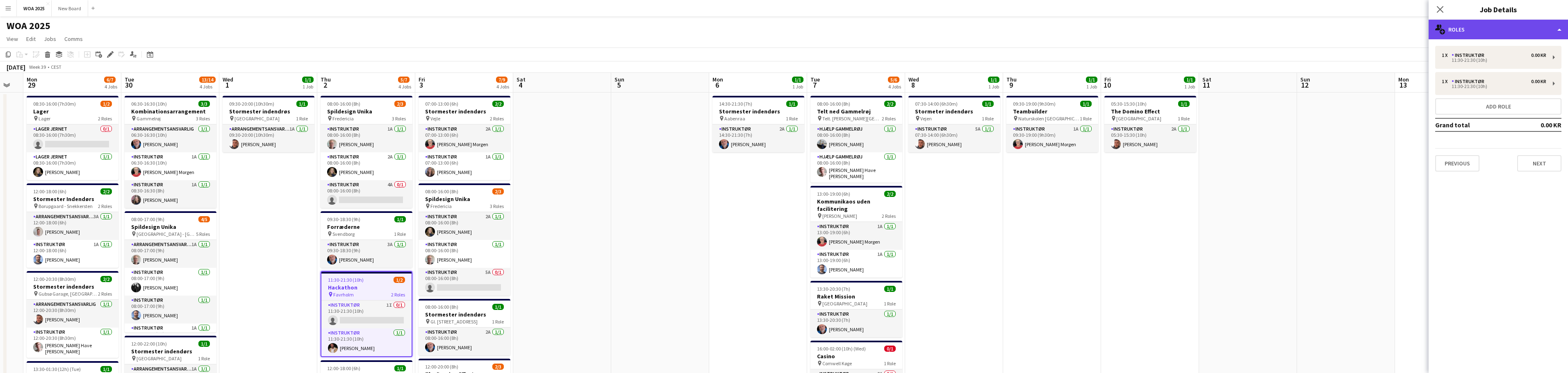
click at [1521, 34] on div "multiple-users-add Roles" at bounding box center [1498, 29] width 139 height 20
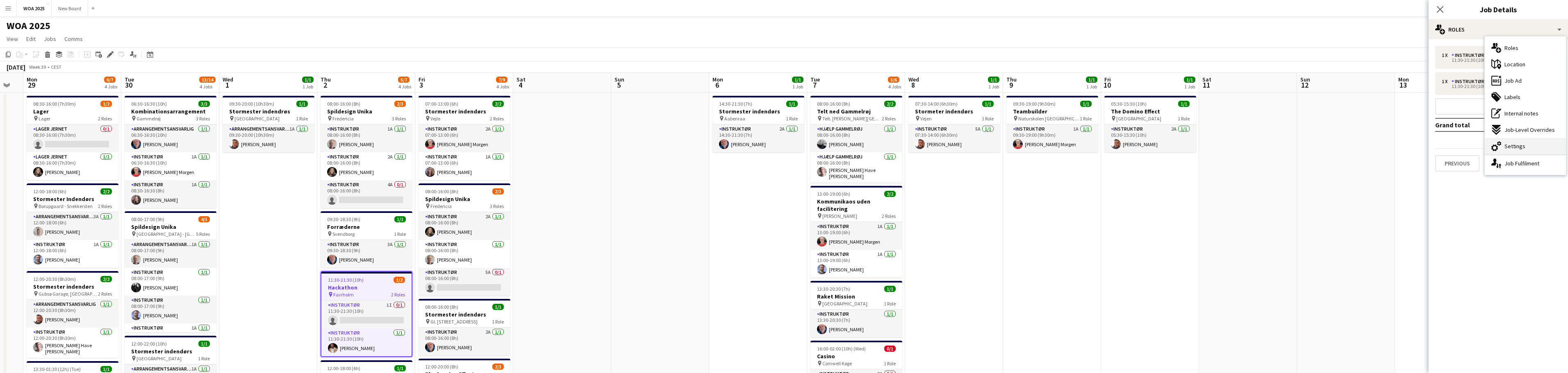
click at [1526, 151] on div "cog-double-3 Settings" at bounding box center [1525, 146] width 81 height 16
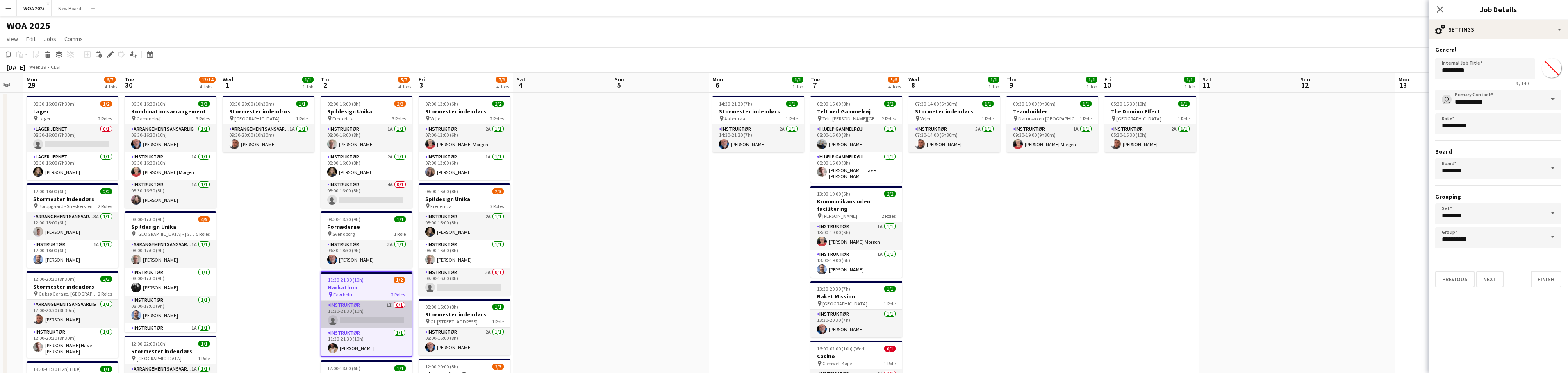
click at [384, 320] on app-card-role "Instruktør 1I 0/1 11:30-21:30 (10h) single-neutral-actions" at bounding box center [367, 314] width 90 height 28
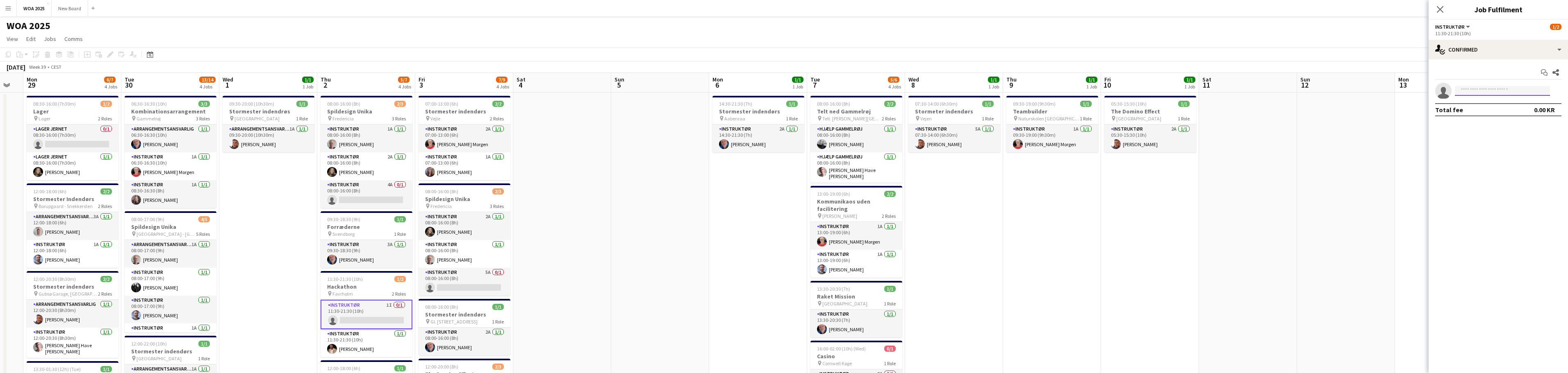
click at [1482, 89] on input at bounding box center [1502, 91] width 95 height 10
type input "****"
click at [1486, 103] on span "[PERSON_NAME]" at bounding box center [1484, 103] width 47 height 7
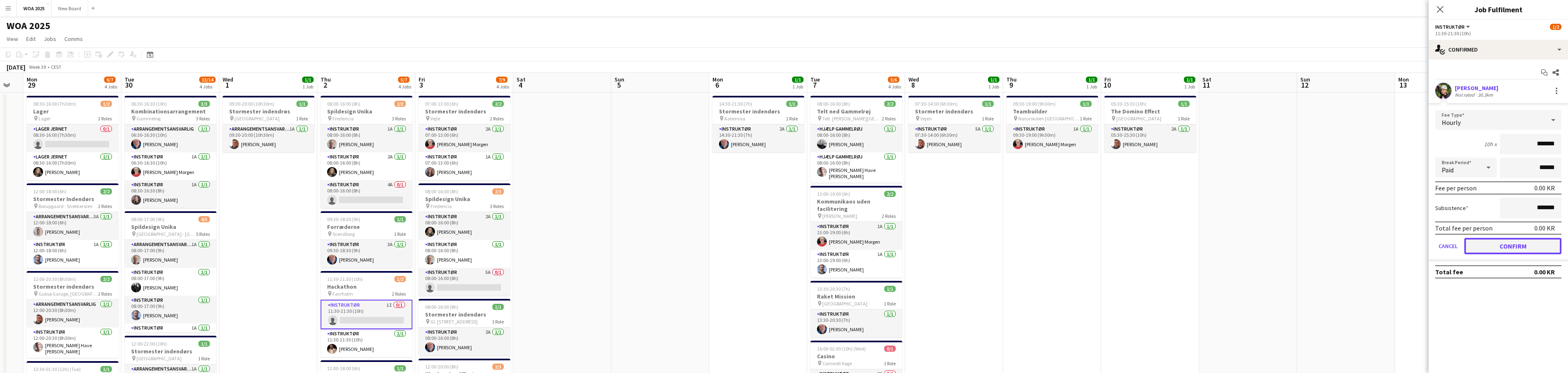
click at [1501, 246] on button "Confirm" at bounding box center [1513, 246] width 97 height 16
